Goal: Task Accomplishment & Management: Manage account settings

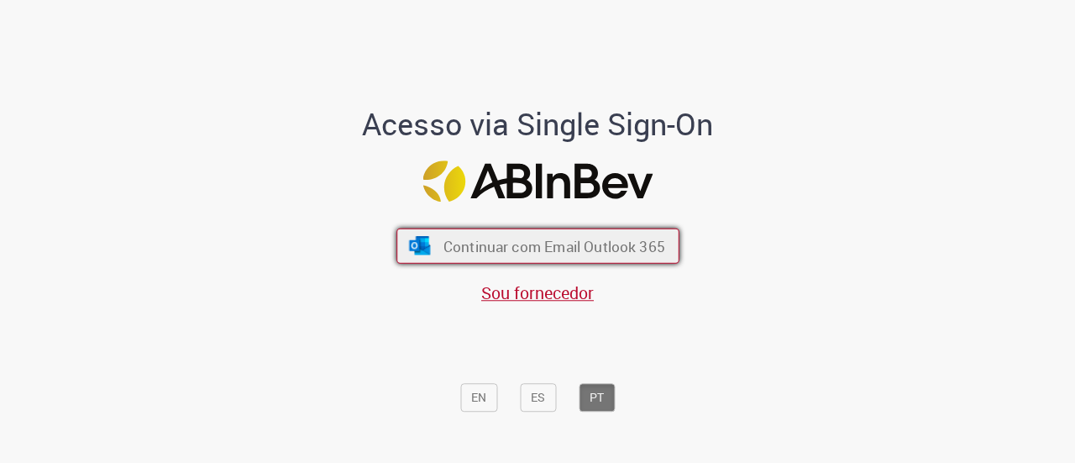
click at [458, 244] on span "Continuar com Email Outlook 365" at bounding box center [554, 245] width 222 height 19
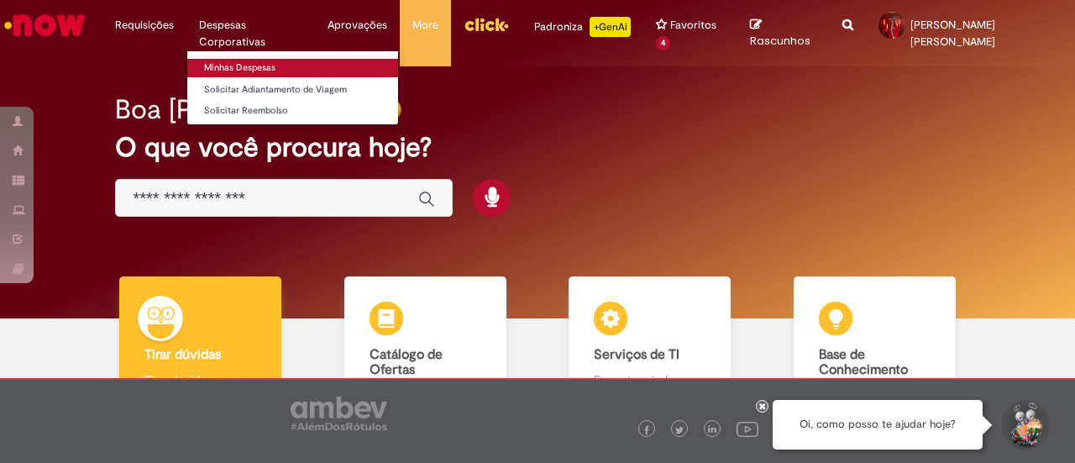
click at [242, 61] on link "Minhas Despesas" at bounding box center [292, 68] width 211 height 18
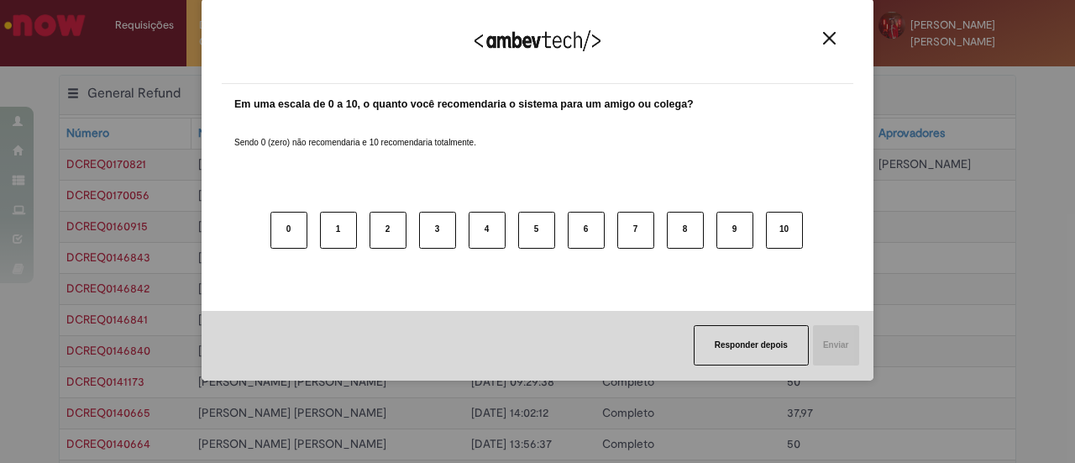
click at [830, 47] on div "Agradecemos seu feedback!" at bounding box center [538, 51] width 632 height 66
click at [827, 45] on img "Close" at bounding box center [829, 38] width 13 height 13
